Goal: Task Accomplishment & Management: Use online tool/utility

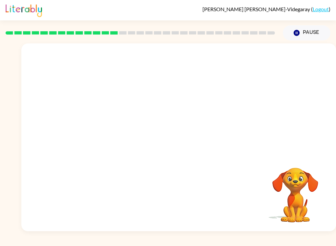
click at [308, 34] on button "Pause Pause" at bounding box center [307, 32] width 48 height 15
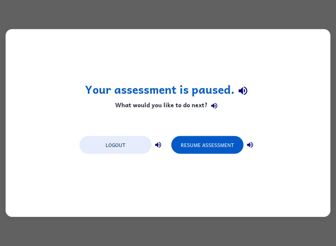
click at [246, 204] on div "Your assessment is paused. What would you like to do next? Logout Resume Assess…" at bounding box center [168, 123] width 325 height 188
click at [212, 145] on button "Resume Assessment" at bounding box center [208, 145] width 72 height 18
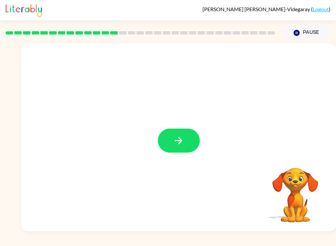
click at [182, 141] on icon "button" at bounding box center [179, 141] width 8 height 8
click at [7, 138] on div "Your browser must support playing .mp4 files to use Literably. Please try using…" at bounding box center [168, 135] width 336 height 191
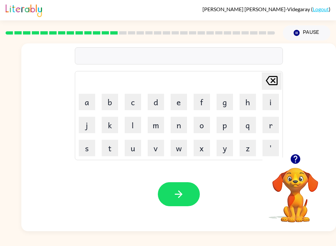
click at [226, 125] on button "p" at bounding box center [225, 125] width 16 height 16
click at [244, 101] on button "h" at bounding box center [248, 102] width 16 height 16
click at [265, 107] on button "i" at bounding box center [271, 102] width 16 height 16
click at [179, 128] on button "n" at bounding box center [179, 125] width 16 height 16
click at [175, 102] on button "e" at bounding box center [179, 102] width 16 height 16
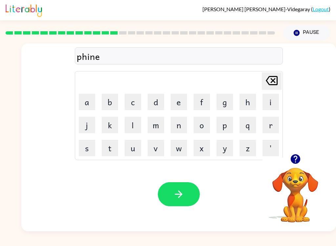
click at [85, 146] on button "s" at bounding box center [87, 148] width 16 height 16
click at [188, 194] on button "button" at bounding box center [179, 194] width 42 height 24
click at [153, 104] on button "d" at bounding box center [156, 102] width 16 height 16
click at [133, 128] on button "l" at bounding box center [133, 125] width 16 height 16
click at [87, 129] on button "j" at bounding box center [87, 125] width 16 height 16
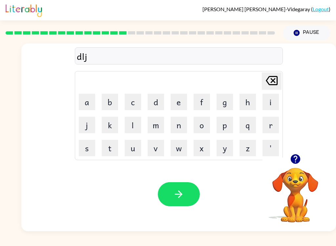
click at [275, 74] on icon "[PERSON_NAME] last character input" at bounding box center [272, 81] width 16 height 16
click at [86, 97] on button "a" at bounding box center [87, 102] width 16 height 16
click at [223, 154] on button "y" at bounding box center [225, 148] width 16 height 16
click at [199, 191] on button "button" at bounding box center [179, 194] width 42 height 24
click at [106, 152] on button "t" at bounding box center [110, 148] width 16 height 16
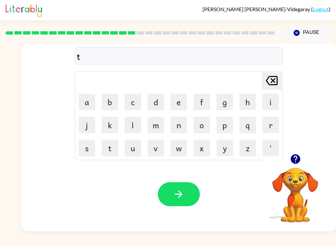
click at [292, 162] on icon "button" at bounding box center [296, 159] width 10 height 10
click at [268, 125] on button "r" at bounding box center [271, 125] width 16 height 16
click at [182, 127] on button "n" at bounding box center [179, 125] width 16 height 16
click at [185, 187] on button "button" at bounding box center [179, 194] width 42 height 24
click at [89, 146] on button "s" at bounding box center [87, 148] width 16 height 16
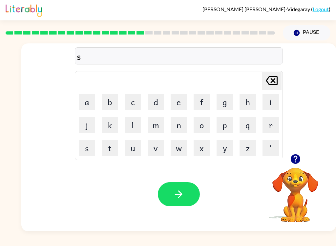
click at [178, 101] on button "e" at bounding box center [179, 102] width 16 height 16
click at [113, 146] on button "t" at bounding box center [110, 148] width 16 height 16
click at [186, 195] on button "button" at bounding box center [179, 194] width 42 height 24
click at [114, 98] on button "b" at bounding box center [110, 102] width 16 height 16
click at [274, 129] on button "r" at bounding box center [271, 125] width 16 height 16
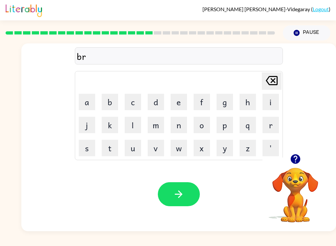
click at [264, 110] on button "i" at bounding box center [271, 102] width 16 height 16
click at [157, 122] on button "m" at bounding box center [156, 125] width 16 height 16
click at [269, 105] on button "i" at bounding box center [271, 102] width 16 height 16
click at [180, 127] on button "n" at bounding box center [179, 125] width 16 height 16
click at [233, 104] on button "g" at bounding box center [225, 102] width 16 height 16
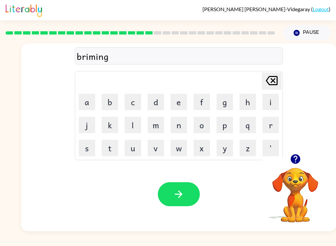
click at [185, 195] on button "button" at bounding box center [179, 194] width 42 height 24
click at [318, 165] on div at bounding box center [296, 159] width 66 height 17
click at [322, 26] on button "Pause Pause" at bounding box center [307, 32] width 48 height 15
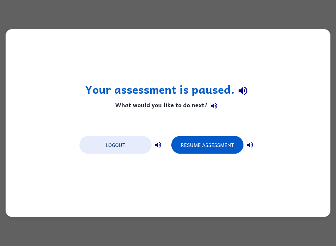
click at [220, 131] on div "Your assessment is paused. What would you like to do next? Logout Resume Assess…" at bounding box center [168, 123] width 325 height 188
click at [197, 153] on button "Resume Assessment" at bounding box center [208, 145] width 72 height 18
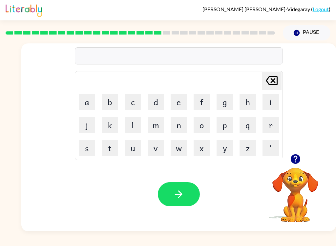
click at [228, 129] on button "p" at bounding box center [225, 125] width 16 height 16
click at [132, 127] on button "l" at bounding box center [133, 125] width 16 height 16
click at [87, 102] on button "a" at bounding box center [87, 102] width 16 height 16
click at [90, 146] on button "s" at bounding box center [87, 148] width 16 height 16
click at [115, 153] on button "t" at bounding box center [110, 148] width 16 height 16
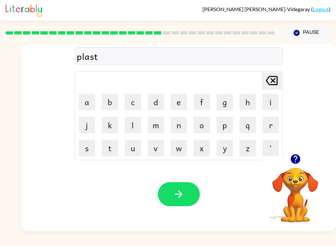
click at [268, 106] on button "i" at bounding box center [271, 102] width 16 height 16
click at [117, 123] on button "k" at bounding box center [110, 125] width 16 height 16
click at [181, 201] on button "button" at bounding box center [179, 194] width 42 height 24
click at [296, 164] on icon "button" at bounding box center [296, 159] width 10 height 10
click at [156, 107] on button "d" at bounding box center [156, 102] width 16 height 16
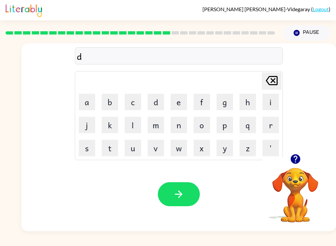
click at [283, 102] on div "[PERSON_NAME] last character input a b c d e f g h i j k l m n o p q r s t u v …" at bounding box center [179, 115] width 208 height 89
click at [268, 97] on button "i" at bounding box center [271, 102] width 16 height 16
click at [114, 155] on button "t" at bounding box center [110, 148] width 16 height 16
click at [277, 76] on icon "[PERSON_NAME] last character input" at bounding box center [272, 81] width 16 height 16
click at [91, 151] on button "s" at bounding box center [87, 148] width 16 height 16
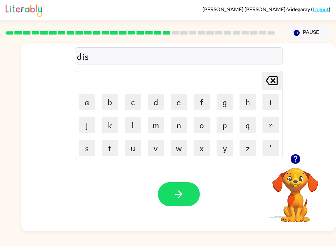
click at [223, 127] on button "p" at bounding box center [225, 125] width 16 height 16
click at [125, 125] on button "l" at bounding box center [133, 125] width 16 height 16
click at [91, 107] on button "a" at bounding box center [87, 102] width 16 height 16
click at [220, 149] on button "y" at bounding box center [225, 148] width 16 height 16
click at [180, 189] on icon "button" at bounding box center [179, 194] width 12 height 12
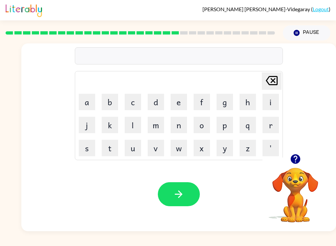
click at [300, 159] on icon "button" at bounding box center [296, 159] width 10 height 10
click at [158, 102] on button "d" at bounding box center [156, 102] width 16 height 16
click at [134, 153] on button "u" at bounding box center [133, 148] width 16 height 16
click at [89, 144] on button "s" at bounding box center [87, 148] width 16 height 16
click at [109, 151] on button "t" at bounding box center [110, 148] width 16 height 16
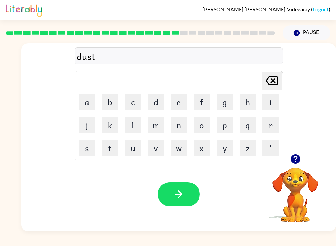
click at [184, 97] on button "e" at bounding box center [179, 102] width 16 height 16
click at [156, 102] on button "d" at bounding box center [156, 102] width 16 height 16
click at [185, 198] on button "button" at bounding box center [179, 194] width 42 height 24
click at [90, 148] on button "s" at bounding box center [87, 148] width 16 height 16
click at [180, 107] on button "e" at bounding box center [179, 102] width 16 height 16
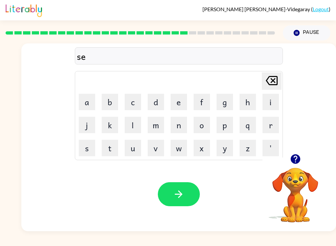
click at [182, 130] on button "n" at bounding box center [179, 125] width 16 height 16
click at [294, 158] on icon "button" at bounding box center [296, 159] width 10 height 10
click at [118, 148] on button "t" at bounding box center [110, 148] width 16 height 16
click at [227, 124] on button "p" at bounding box center [225, 125] width 16 height 16
click at [181, 106] on button "e" at bounding box center [179, 102] width 16 height 16
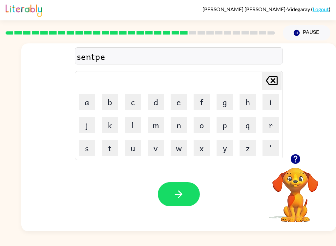
click at [179, 106] on button "e" at bounding box center [179, 102] width 16 height 16
click at [148, 108] on button "d" at bounding box center [156, 102] width 16 height 16
click at [178, 191] on icon "button" at bounding box center [179, 194] width 12 height 12
click at [270, 127] on button "r" at bounding box center [271, 125] width 16 height 16
click at [90, 100] on button "a" at bounding box center [87, 102] width 16 height 16
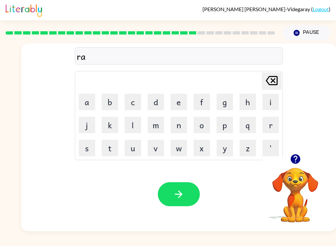
click at [273, 106] on button "i" at bounding box center [271, 102] width 16 height 16
click at [180, 123] on button "n" at bounding box center [179, 125] width 16 height 16
click at [204, 127] on button "o" at bounding box center [202, 125] width 16 height 16
click at [134, 144] on button "u" at bounding box center [133, 148] width 16 height 16
click at [108, 146] on button "t" at bounding box center [110, 148] width 16 height 16
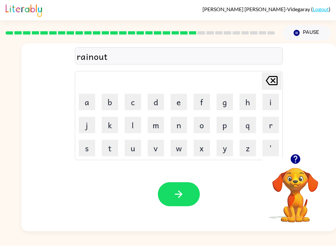
click at [194, 201] on button "button" at bounding box center [179, 194] width 42 height 24
click at [299, 156] on icon "button" at bounding box center [296, 159] width 10 height 10
click at [306, 179] on video "Your browser must support playing .mp4 files to use Literably. Please try using…" at bounding box center [296, 190] width 66 height 66
click at [306, 178] on video "Your browser must support playing .mp4 files to use Literably. Please try using…" at bounding box center [296, 190] width 66 height 66
click at [298, 160] on icon "button" at bounding box center [296, 159] width 10 height 10
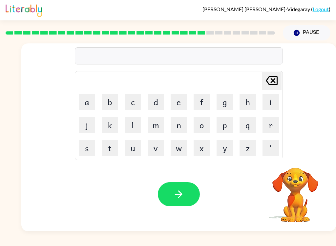
click at [152, 132] on button "m" at bounding box center [156, 125] width 16 height 16
click at [86, 103] on button "a" at bounding box center [87, 102] width 16 height 16
click at [269, 133] on button "r" at bounding box center [271, 125] width 16 height 16
click at [136, 104] on button "c" at bounding box center [133, 102] width 16 height 16
click at [110, 133] on button "k" at bounding box center [110, 125] width 16 height 16
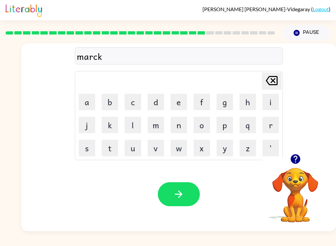
click at [180, 94] on button "e" at bounding box center [179, 102] width 16 height 16
click at [271, 129] on button "r" at bounding box center [271, 125] width 16 height 16
click at [195, 185] on button "button" at bounding box center [179, 194] width 42 height 24
click at [88, 109] on button "a" at bounding box center [87, 102] width 16 height 16
click at [161, 151] on button "v" at bounding box center [156, 148] width 16 height 16
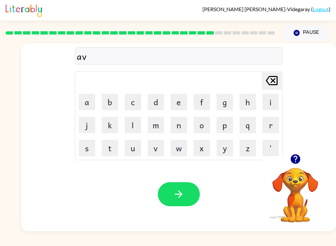
click at [81, 104] on button "a" at bounding box center [87, 102] width 16 height 16
click at [174, 129] on button "n" at bounding box center [179, 125] width 16 height 16
click at [133, 106] on button "c" at bounding box center [133, 102] width 16 height 16
click at [269, 103] on button "i" at bounding box center [271, 102] width 16 height 16
click at [180, 122] on button "n" at bounding box center [179, 125] width 16 height 16
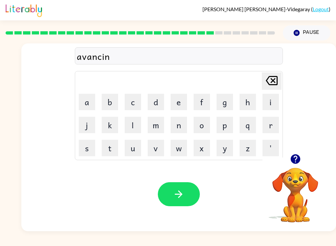
click at [224, 103] on button "g" at bounding box center [225, 102] width 16 height 16
click at [181, 193] on icon "button" at bounding box center [179, 194] width 8 height 8
click at [226, 101] on button "g" at bounding box center [225, 102] width 16 height 16
click at [136, 152] on button "u" at bounding box center [133, 148] width 16 height 16
click at [130, 129] on button "l" at bounding box center [133, 125] width 16 height 16
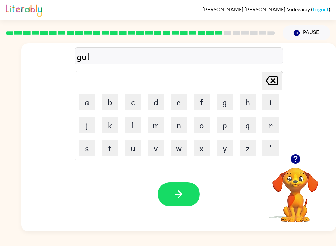
click at [269, 100] on button "i" at bounding box center [271, 102] width 16 height 16
click at [179, 126] on button "n" at bounding box center [179, 125] width 16 height 16
click at [226, 102] on button "g" at bounding box center [225, 102] width 16 height 16
click at [161, 198] on button "button" at bounding box center [179, 194] width 42 height 24
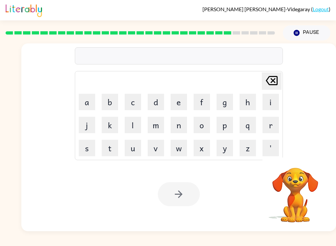
click at [216, 110] on td "g" at bounding box center [225, 102] width 22 height 22
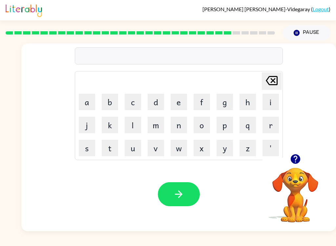
click at [134, 149] on button "u" at bounding box center [133, 148] width 16 height 16
click at [161, 146] on button "v" at bounding box center [156, 148] width 16 height 16
click at [272, 131] on button "r" at bounding box center [271, 125] width 16 height 16
click at [160, 127] on button "m" at bounding box center [156, 125] width 16 height 16
click at [173, 100] on button "e" at bounding box center [179, 102] width 16 height 16
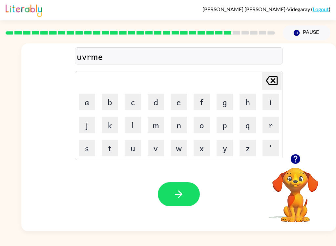
click at [180, 125] on button "n" at bounding box center [179, 125] width 16 height 16
click at [108, 156] on button "t" at bounding box center [110, 148] width 16 height 16
click at [173, 206] on button "button" at bounding box center [179, 194] width 42 height 24
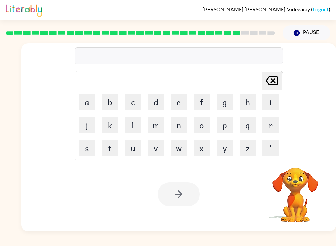
click at [89, 149] on button "s" at bounding box center [87, 148] width 16 height 16
click at [113, 150] on button "t" at bounding box center [110, 148] width 16 height 16
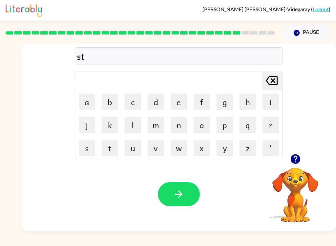
click at [274, 127] on button "r" at bounding box center [271, 125] width 16 height 16
click at [83, 101] on button "a" at bounding box center [87, 102] width 16 height 16
click at [271, 104] on button "i" at bounding box center [271, 102] width 16 height 16
click at [167, 119] on td "m" at bounding box center [156, 125] width 22 height 22
click at [178, 124] on button "n" at bounding box center [179, 125] width 16 height 16
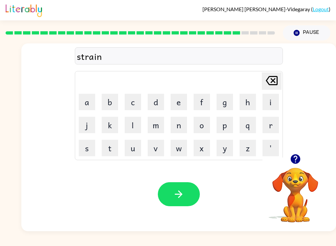
click at [175, 201] on button "button" at bounding box center [179, 194] width 42 height 24
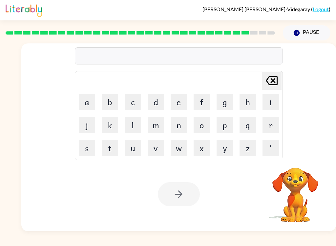
click at [89, 152] on button "s" at bounding box center [87, 148] width 16 height 16
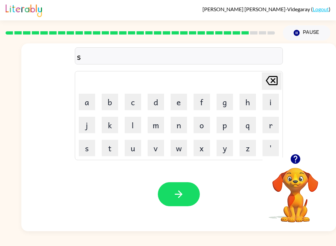
click at [246, 101] on button "h" at bounding box center [248, 102] width 16 height 16
click at [91, 102] on button "a" at bounding box center [87, 102] width 16 height 16
click at [225, 124] on button "p" at bounding box center [225, 125] width 16 height 16
click at [183, 104] on button "e" at bounding box center [179, 102] width 16 height 16
click at [195, 185] on button "button" at bounding box center [179, 194] width 42 height 24
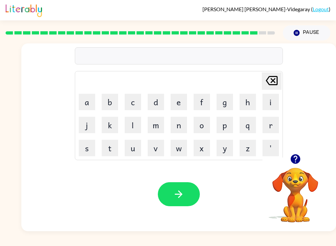
click at [172, 109] on button "e" at bounding box center [179, 102] width 16 height 16
click at [204, 155] on button "x" at bounding box center [202, 148] width 16 height 16
click at [172, 101] on button "e" at bounding box center [179, 102] width 16 height 16
click at [135, 129] on button "l" at bounding box center [133, 125] width 16 height 16
click at [179, 100] on button "e" at bounding box center [179, 102] width 16 height 16
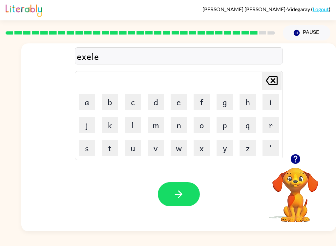
click at [181, 124] on button "n" at bounding box center [179, 125] width 16 height 16
click at [112, 152] on button "t" at bounding box center [110, 148] width 16 height 16
click at [174, 199] on icon "button" at bounding box center [179, 194] width 12 height 12
click at [243, 154] on button "z" at bounding box center [248, 148] width 16 height 16
click at [198, 194] on button "button" at bounding box center [179, 194] width 42 height 24
